Goal: Transaction & Acquisition: Purchase product/service

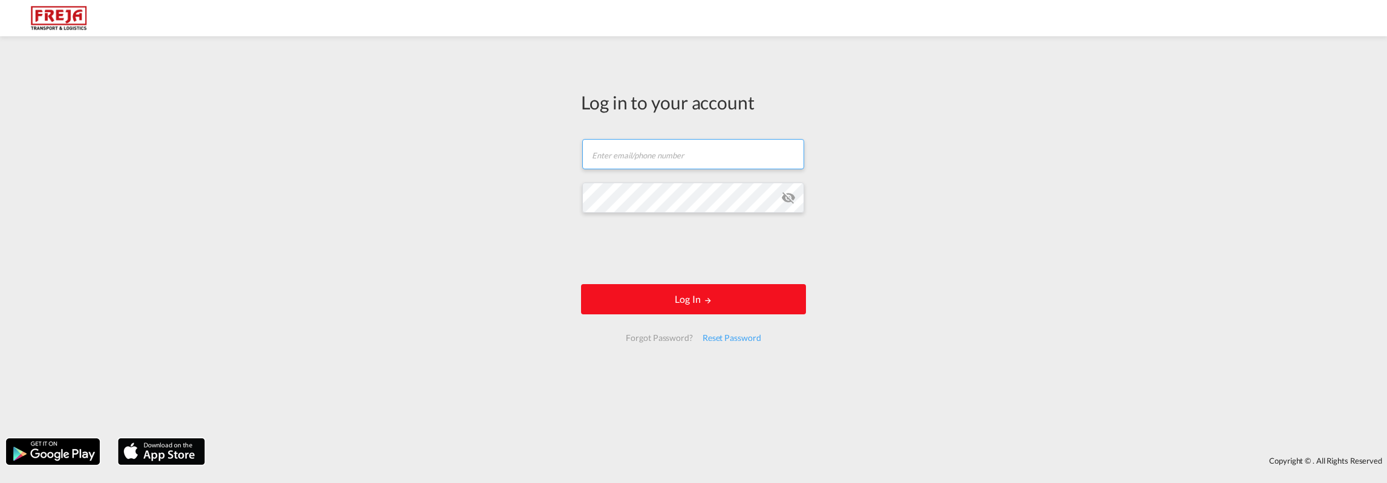
type input "[PERSON_NAME][EMAIL_ADDRESS][DOMAIN_NAME]"
click at [711, 300] on md-icon "LOGIN" at bounding box center [708, 300] width 8 height 8
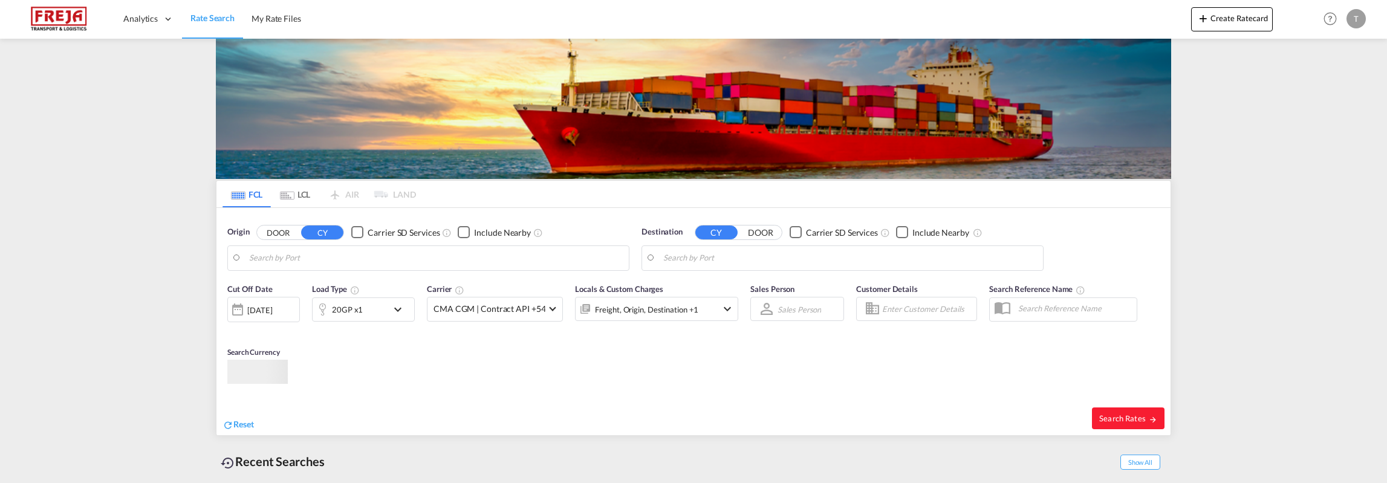
type input "[GEOGRAPHIC_DATA], NLRTM"
type input "Busan, KRPUS"
drag, startPoint x: 438, startPoint y: 261, endPoint x: 486, endPoint y: 270, distance: 48.7
click at [439, 261] on input "[GEOGRAPHIC_DATA], NLRTM" at bounding box center [436, 258] width 374 height 18
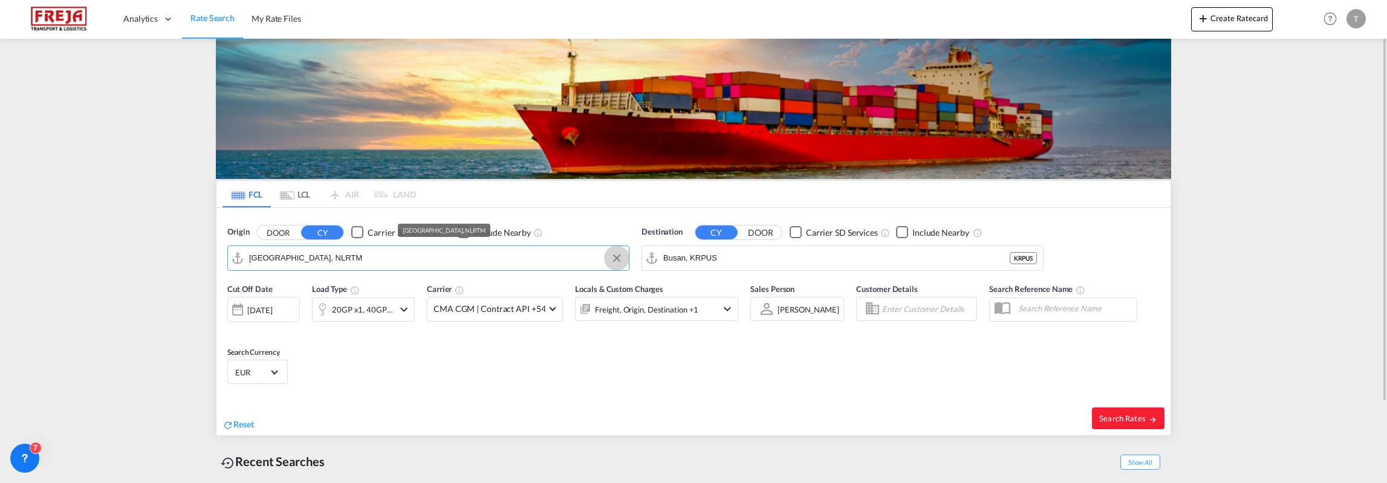
click at [618, 256] on button "Clear Input" at bounding box center [617, 258] width 18 height 18
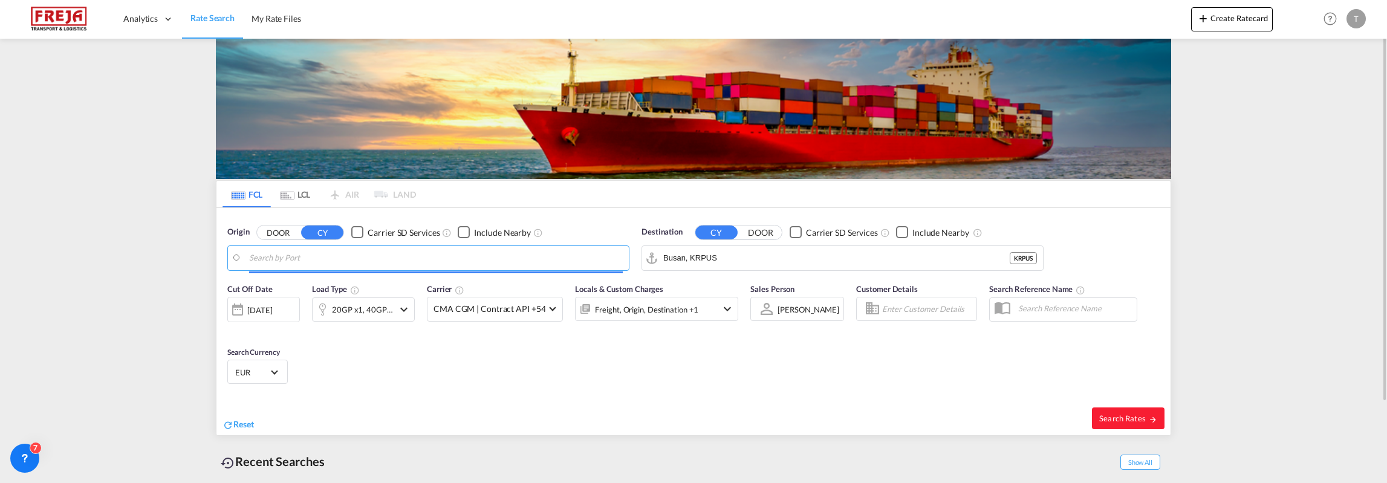
click at [428, 256] on input "Search by Port" at bounding box center [436, 258] width 374 height 18
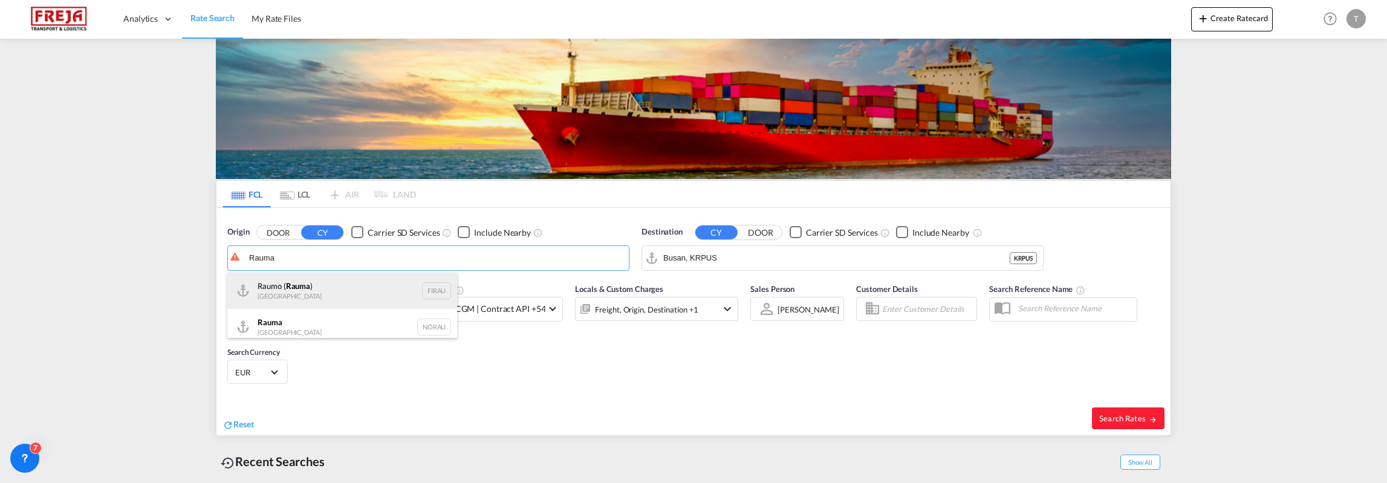
click at [308, 277] on div "Raumo ( [GEOGRAPHIC_DATA] ) [GEOGRAPHIC_DATA] FIRAU" at bounding box center [342, 291] width 230 height 36
type input "Raumo (Rauma), [GEOGRAPHIC_DATA]"
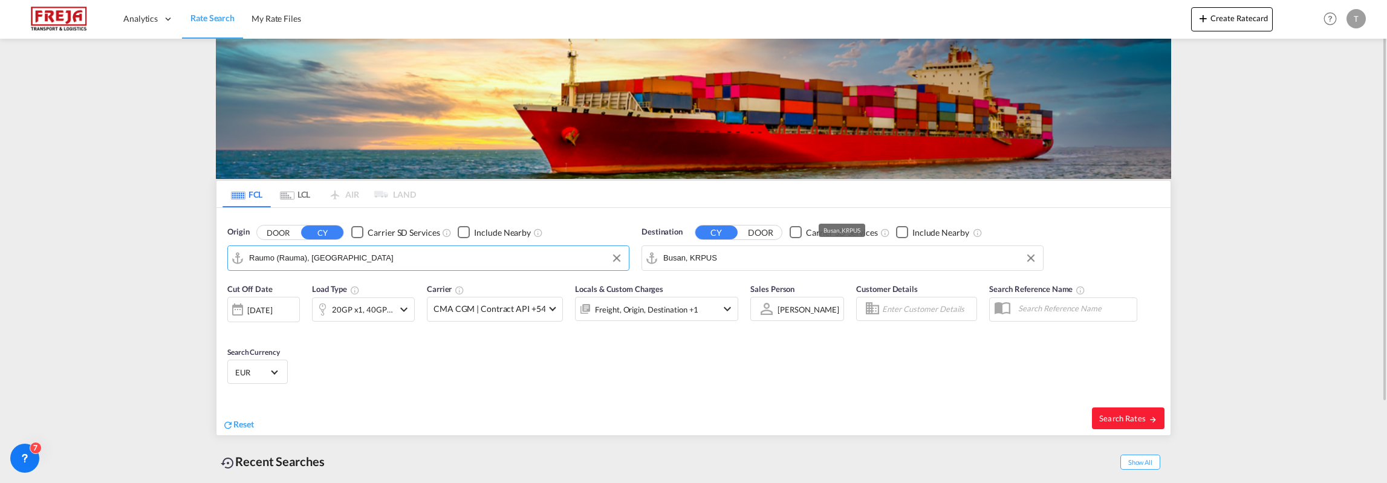
drag, startPoint x: 751, startPoint y: 258, endPoint x: 764, endPoint y: 258, distance: 13.3
click at [751, 258] on input "Busan, KRPUS" at bounding box center [850, 258] width 374 height 18
click at [1029, 261] on button "Clear Input" at bounding box center [1031, 258] width 18 height 18
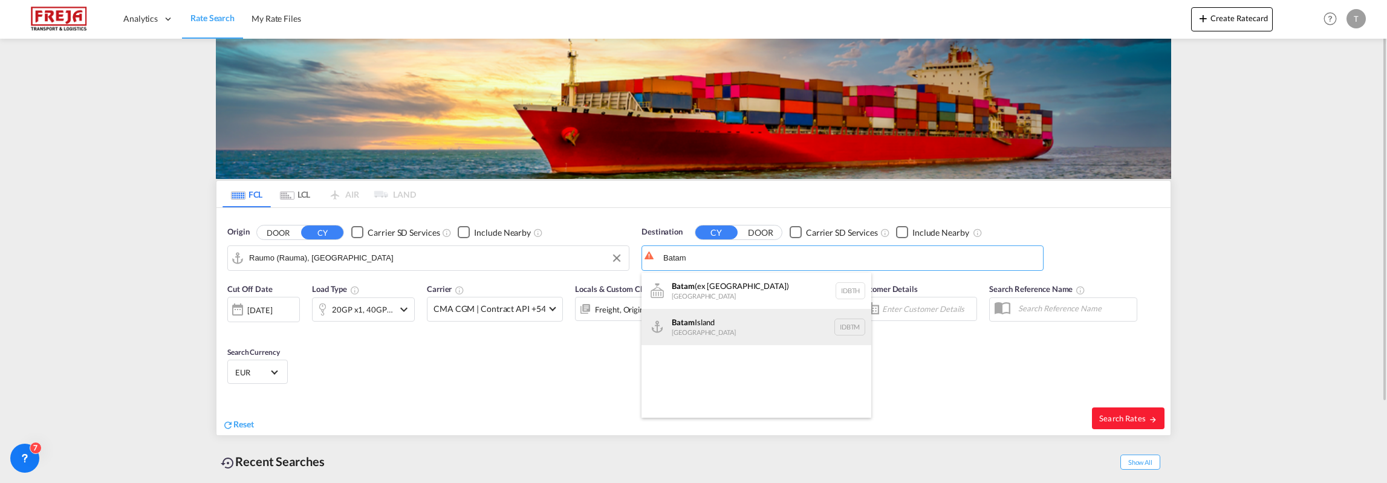
click at [701, 329] on div "[GEOGRAPHIC_DATA] [GEOGRAPHIC_DATA] IDBTM" at bounding box center [756, 327] width 230 height 36
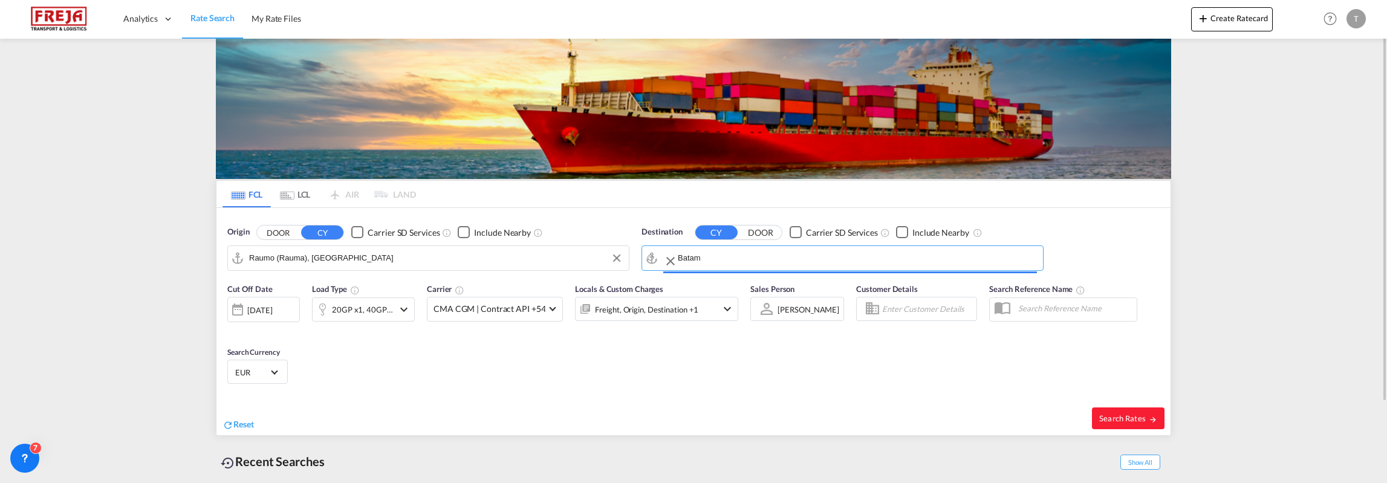
type input "[GEOGRAPHIC_DATA], IDBTM"
click at [399, 307] on md-icon "icon-chevron-down" at bounding box center [404, 309] width 15 height 15
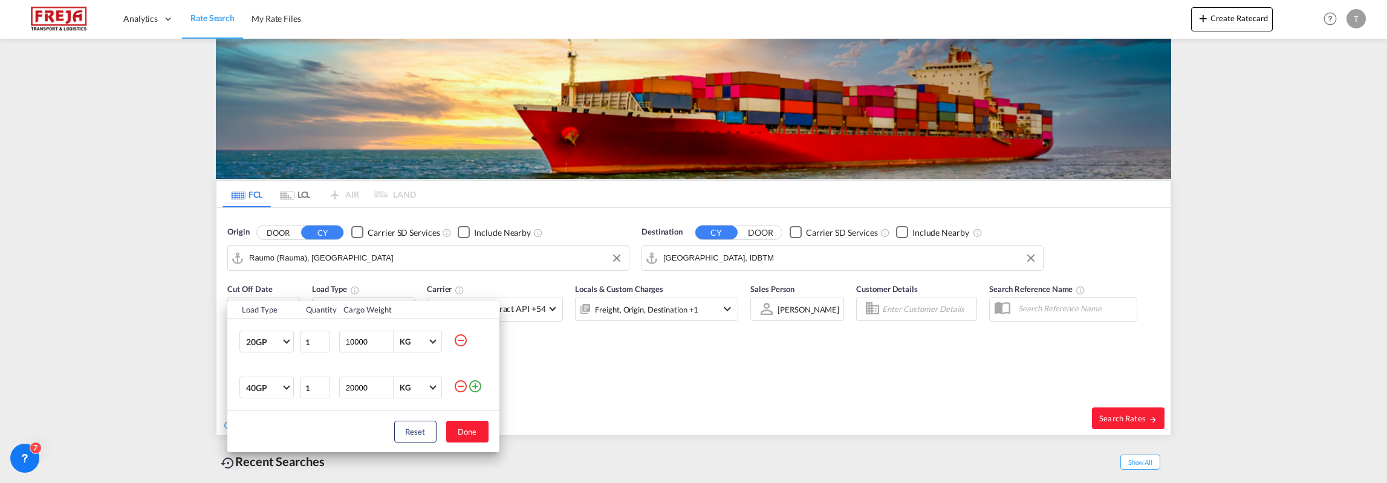
click at [461, 340] on md-icon "icon-minus-circle-outline" at bounding box center [460, 340] width 15 height 15
type input "20000"
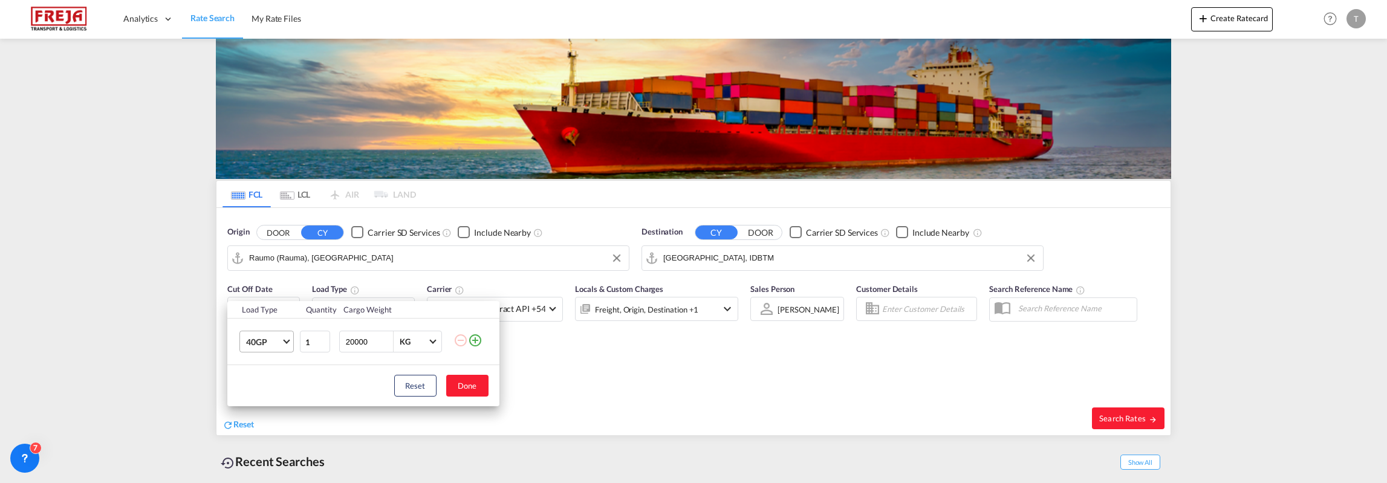
click at [284, 342] on md-select-value "40GP" at bounding box center [269, 341] width 48 height 21
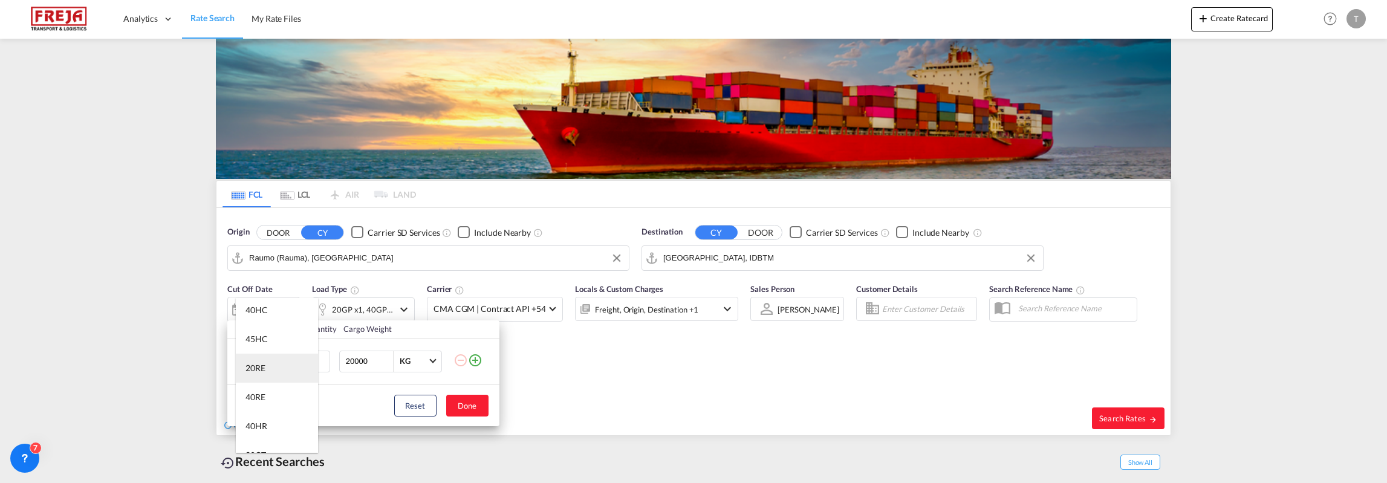
scroll to position [121, 0]
click at [273, 427] on md-option "40OT" at bounding box center [277, 423] width 82 height 29
click at [472, 404] on button "Done" at bounding box center [467, 406] width 42 height 22
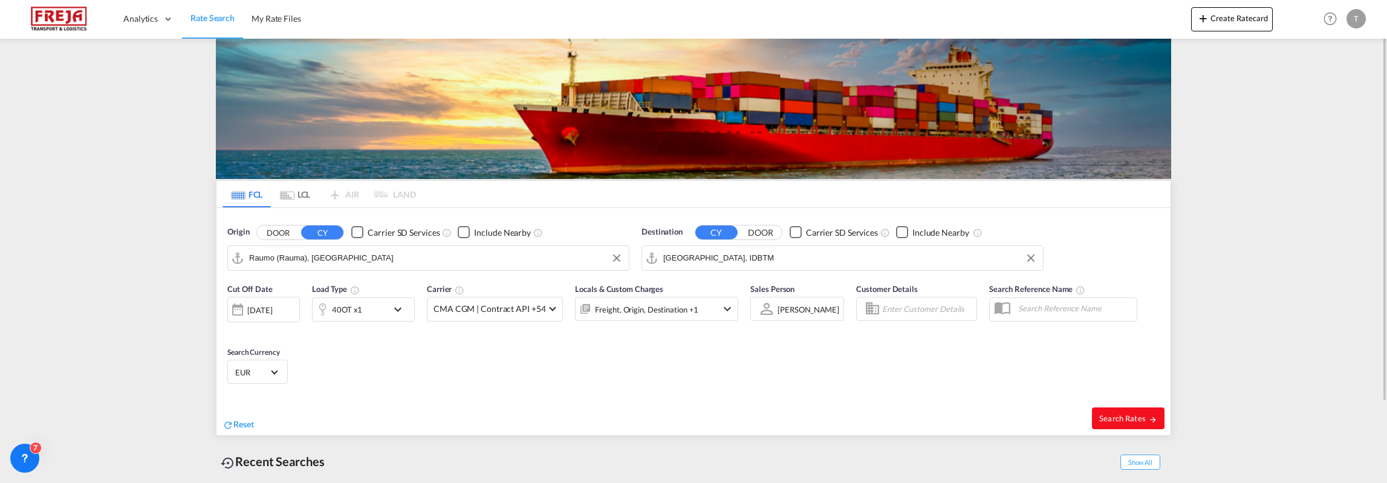
click at [1145, 415] on span "Search Rates" at bounding box center [1128, 418] width 58 height 10
type input "FIRAU to IDBTM / [DATE]"
